Goal: Navigation & Orientation: Find specific page/section

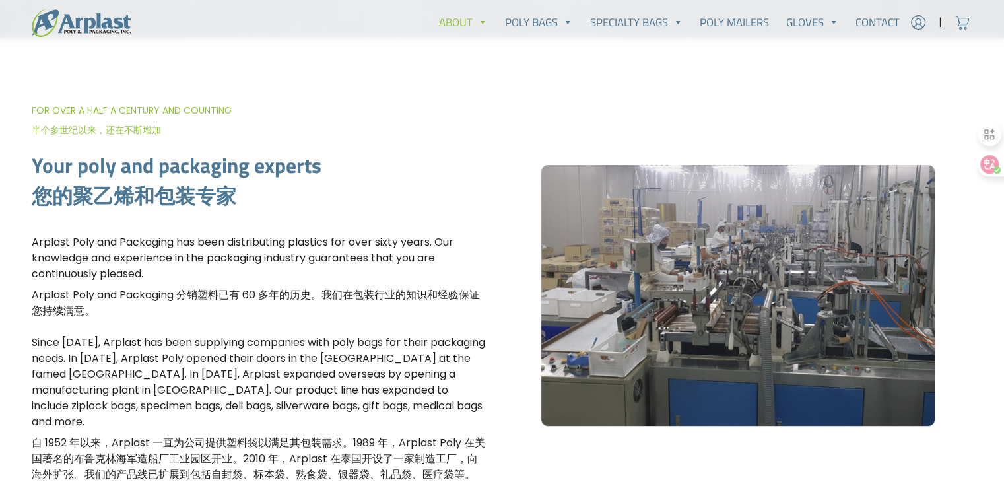
scroll to position [396, 0]
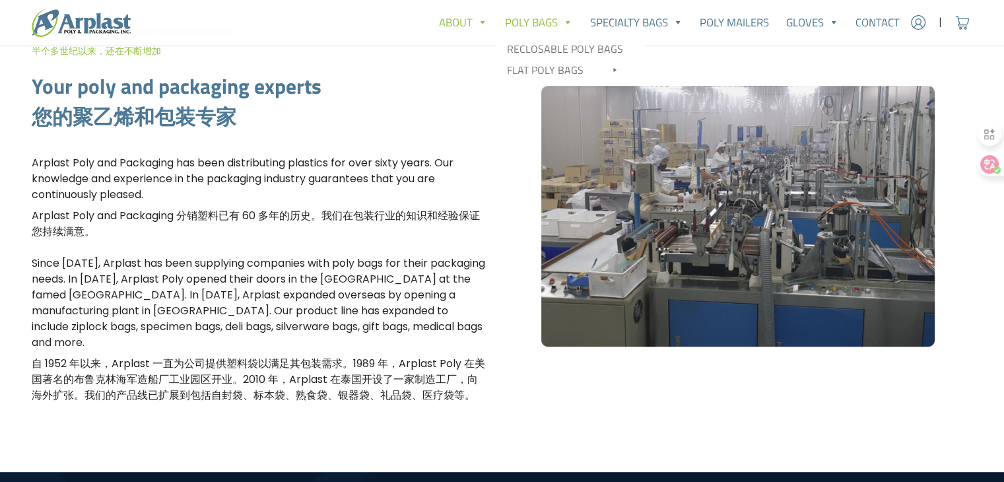
click at [535, 27] on link "Poly Bags" at bounding box center [538, 22] width 85 height 26
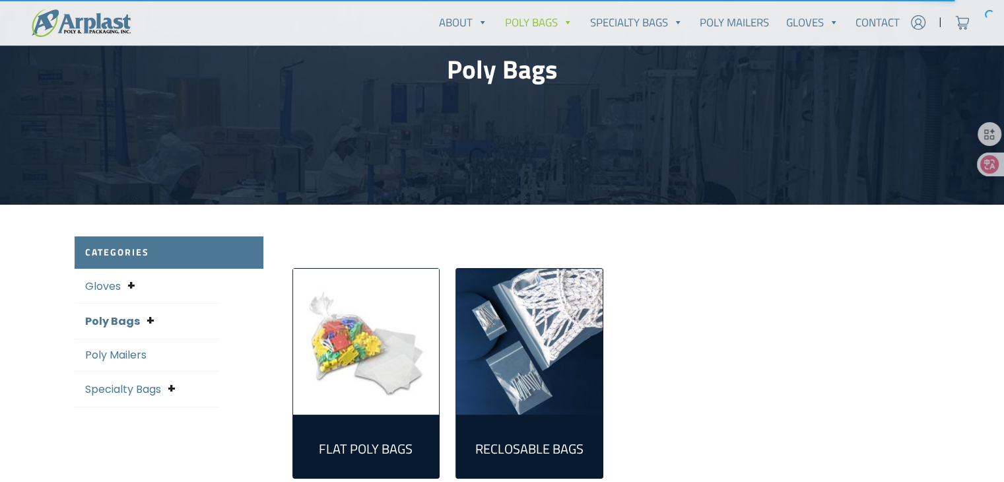
scroll to position [132, 0]
